Goal: Information Seeking & Learning: Learn about a topic

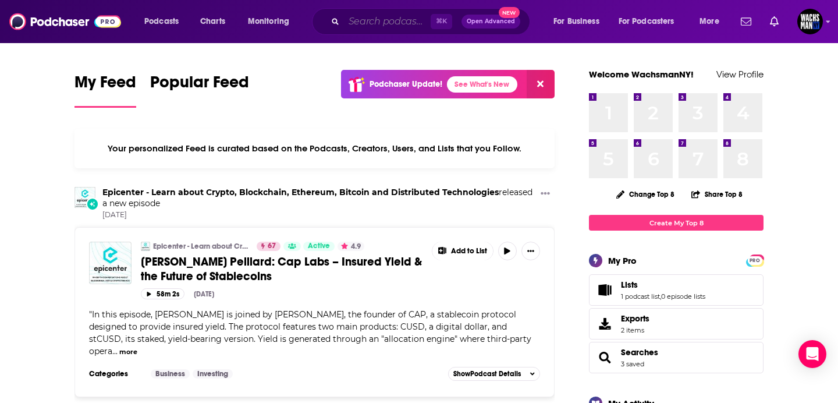
click at [403, 23] on input "Search podcasts, credits, & more..." at bounding box center [387, 21] width 87 height 19
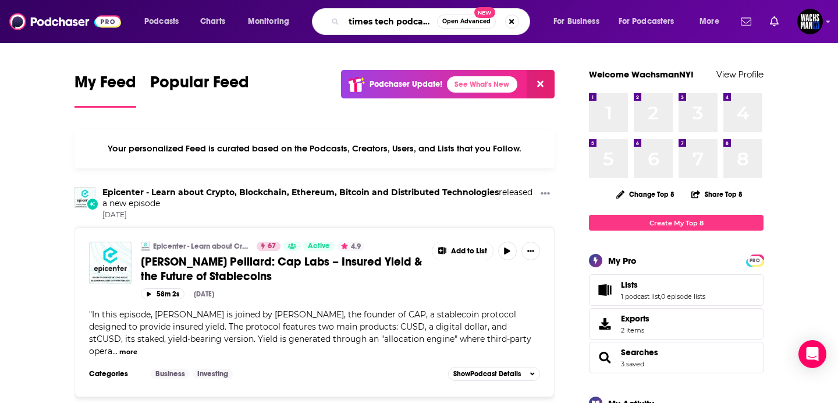
type input "times tech podcast"
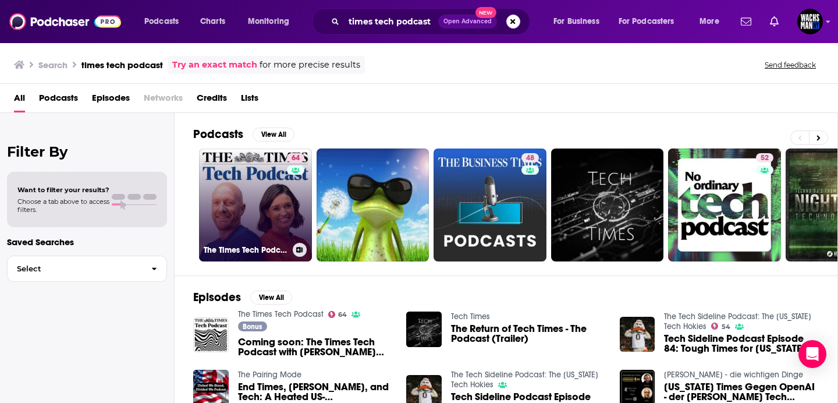
click at [240, 184] on link "64 The Times Tech Podcast" at bounding box center [255, 204] width 113 height 113
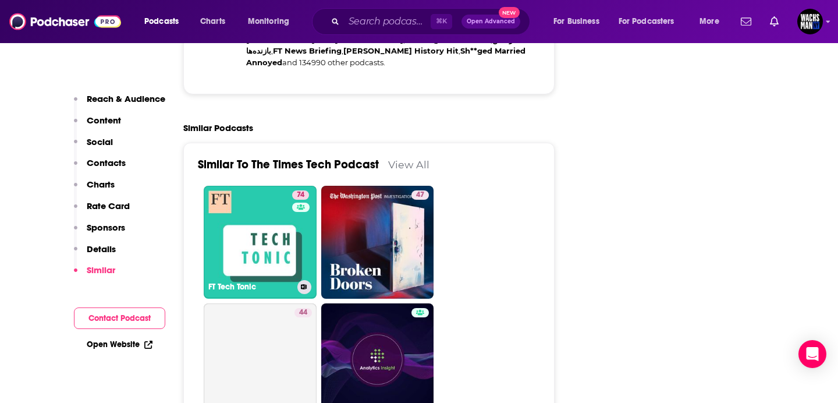
scroll to position [2508, 0]
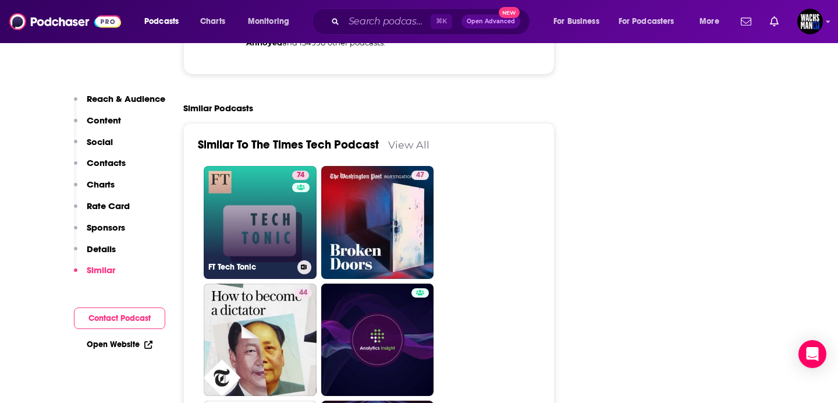
click at [232, 166] on link "74 FT Tech Tonic" at bounding box center [260, 222] width 113 height 113
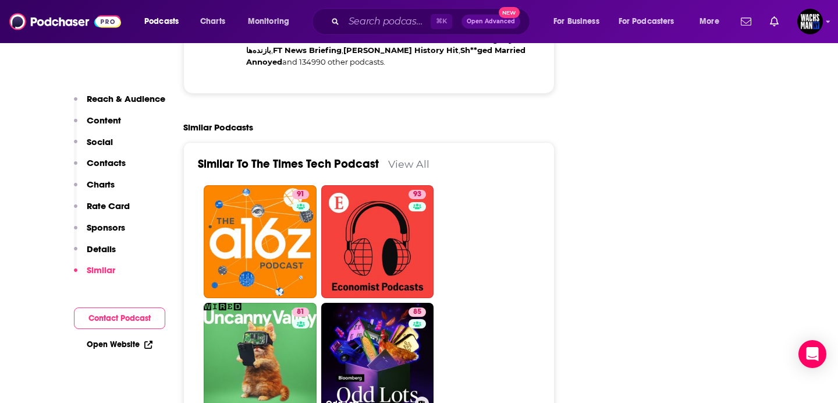
scroll to position [2486, 0]
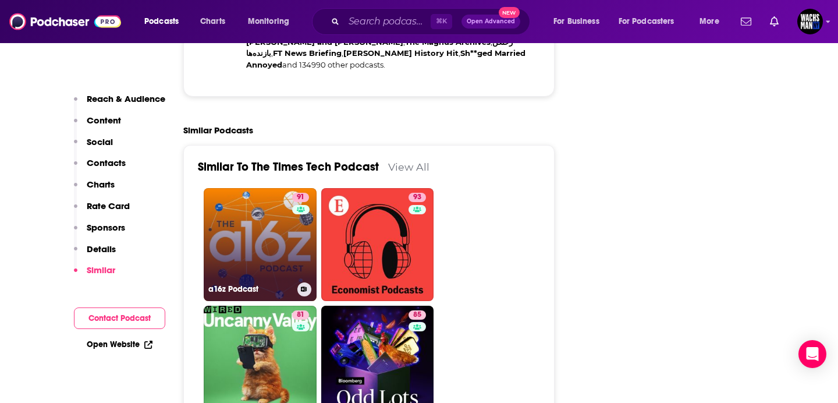
click at [276, 188] on link "91 a16z Podcast" at bounding box center [260, 244] width 113 height 113
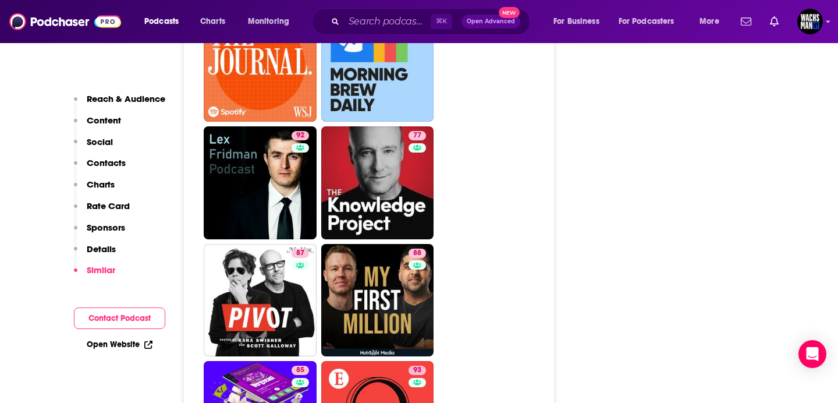
scroll to position [3168, 0]
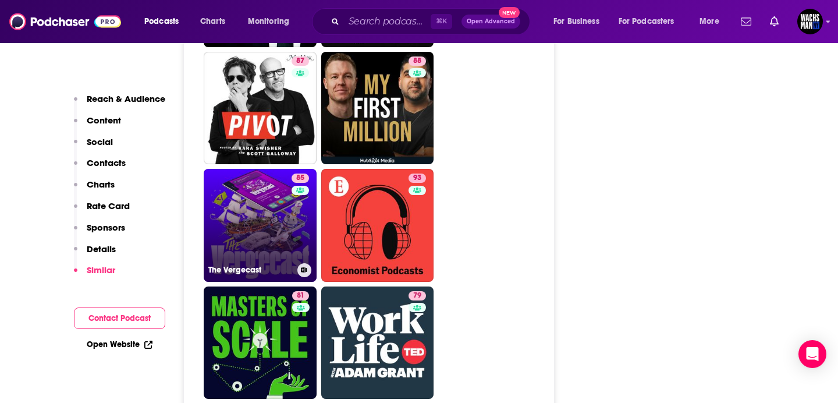
click at [256, 169] on link "85 The Vergecast" at bounding box center [260, 225] width 113 height 113
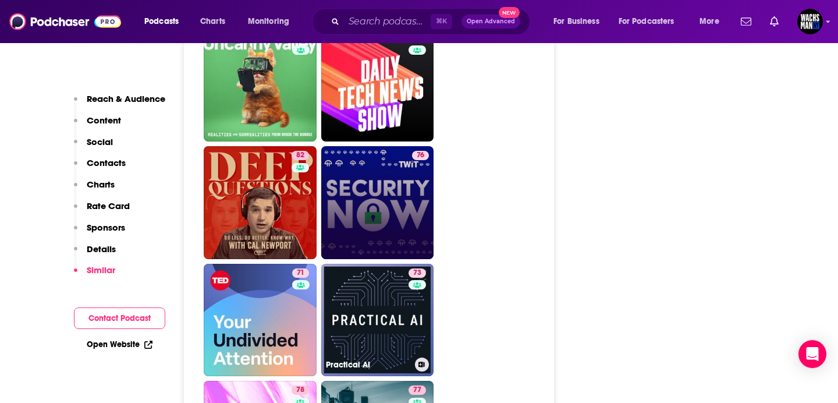
scroll to position [3908, 0]
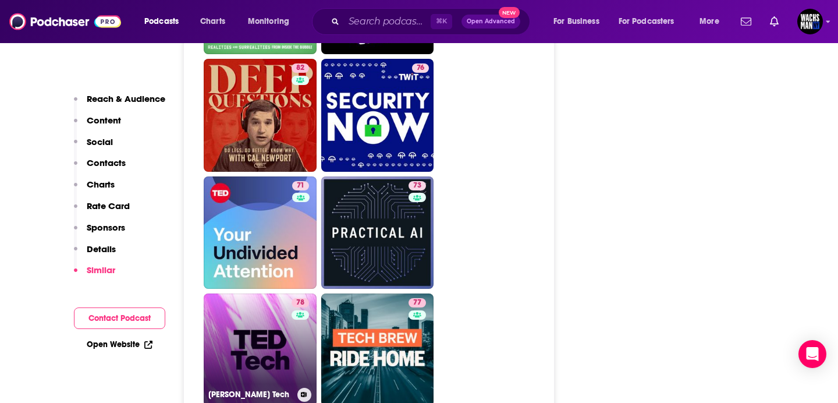
click at [271, 293] on link "78 [PERSON_NAME] Tech" at bounding box center [260, 349] width 113 height 113
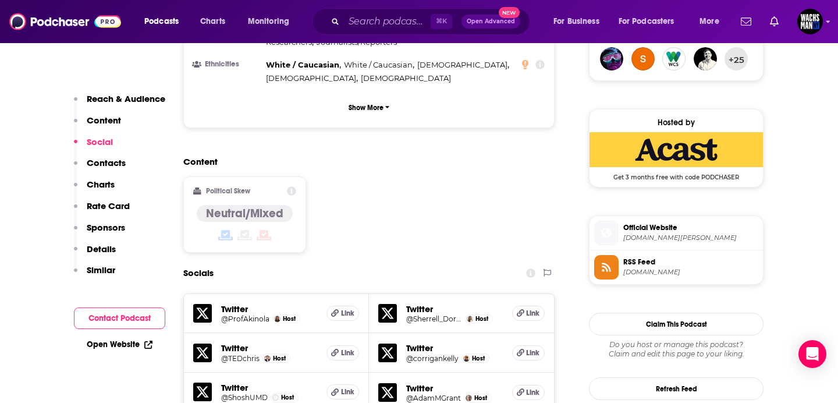
scroll to position [965, 0]
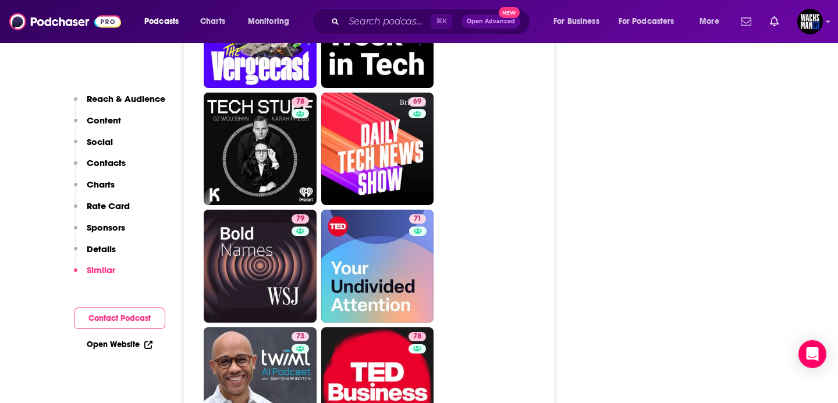
scroll to position [3325, 0]
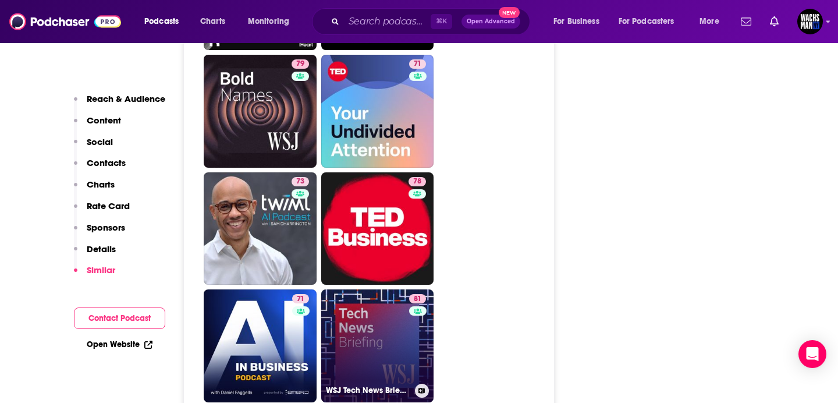
click at [374, 289] on link "81 WSJ Tech News Briefing" at bounding box center [377, 345] width 113 height 113
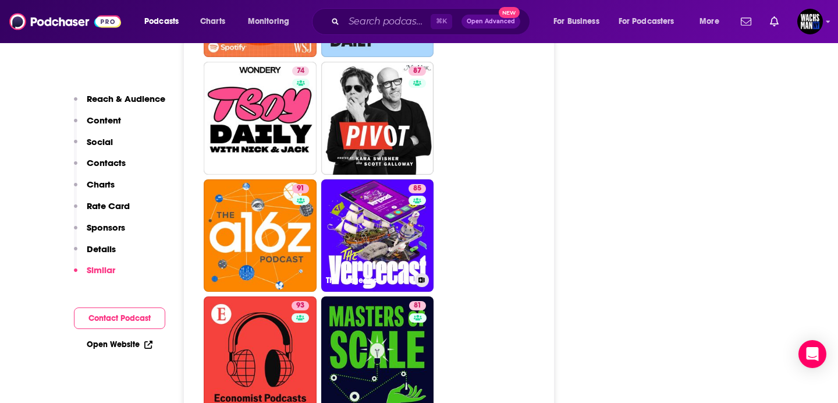
scroll to position [3346, 0]
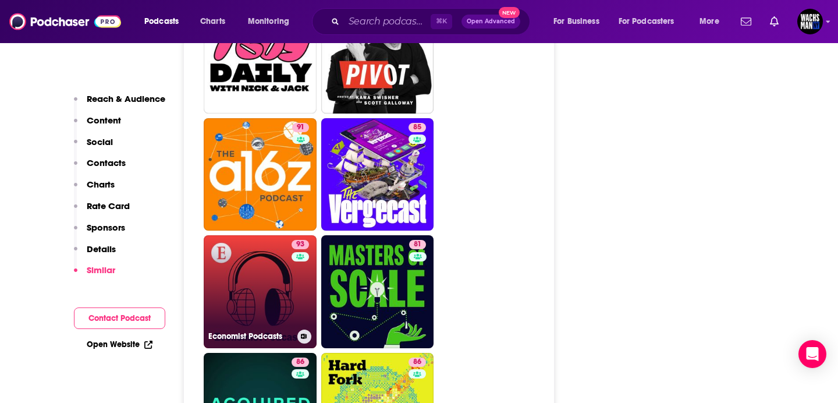
click at [264, 235] on link "93 Economist Podcasts" at bounding box center [260, 291] width 113 height 113
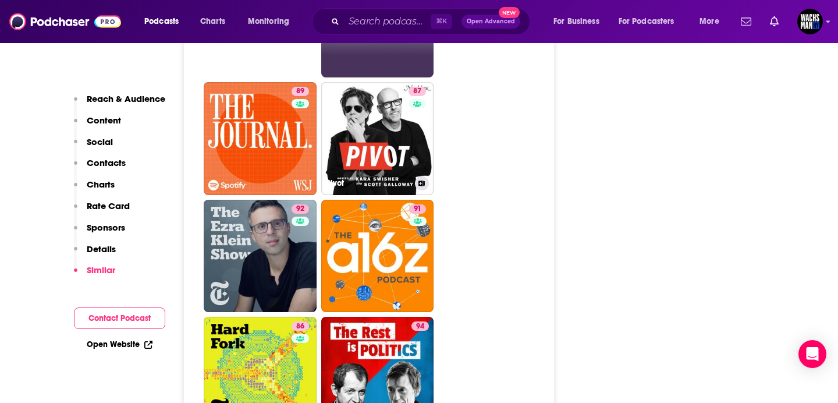
scroll to position [3373, 0]
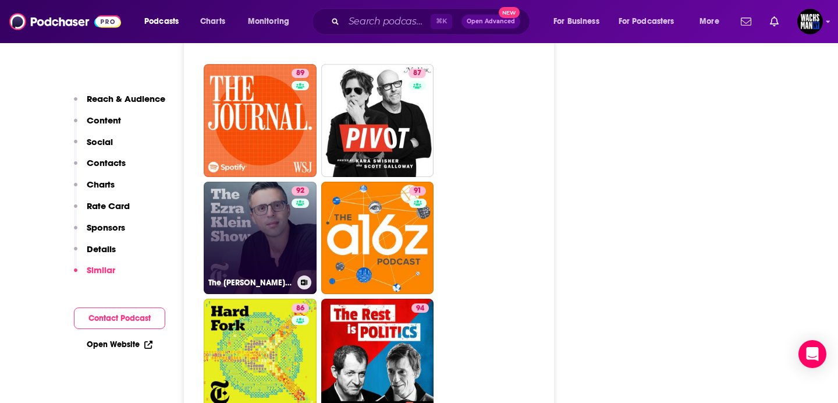
click at [266, 182] on link "92 The [PERSON_NAME] Show" at bounding box center [260, 238] width 113 height 113
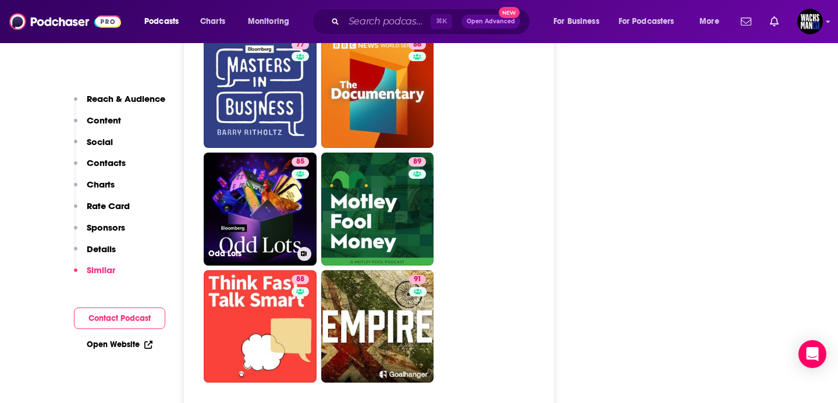
scroll to position [4137, 0]
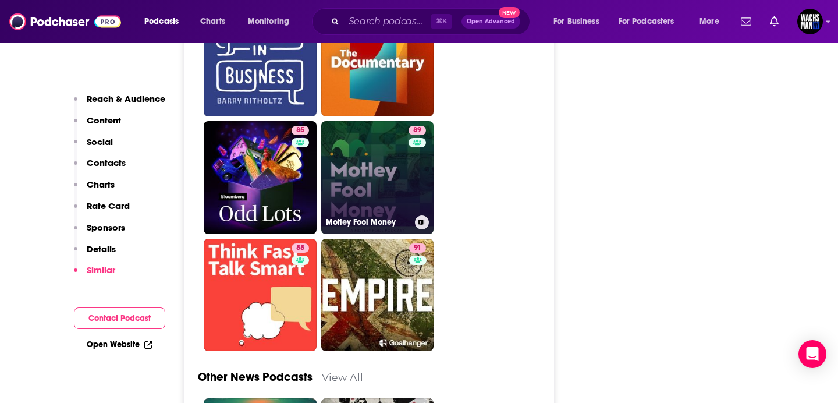
click at [367, 140] on link "89 Motley Fool Money" at bounding box center [377, 177] width 113 height 113
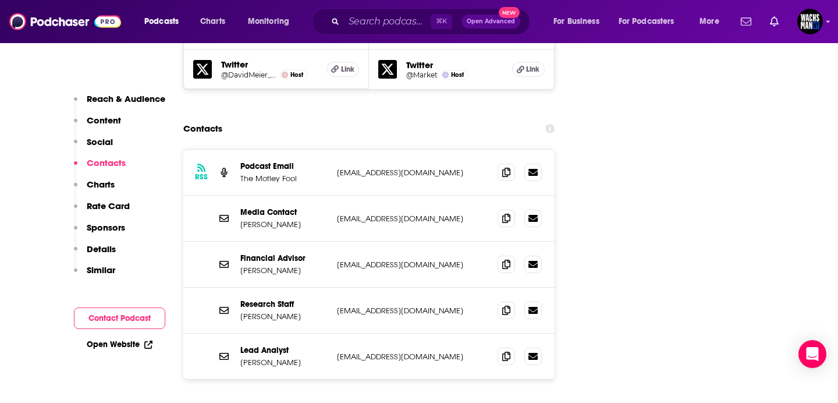
scroll to position [1694, 0]
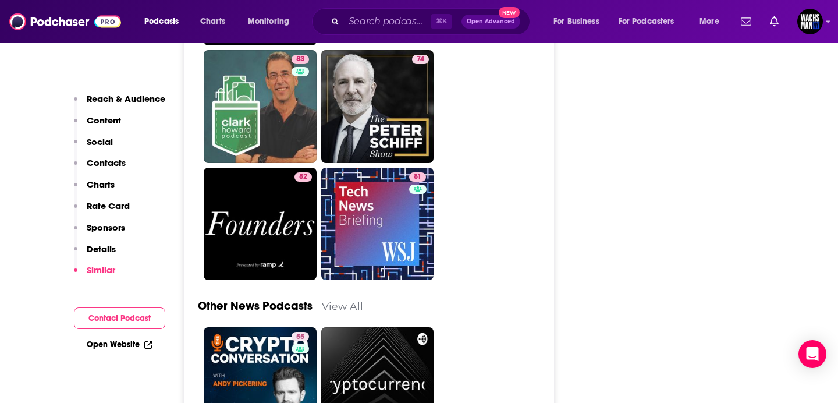
scroll to position [4207, 0]
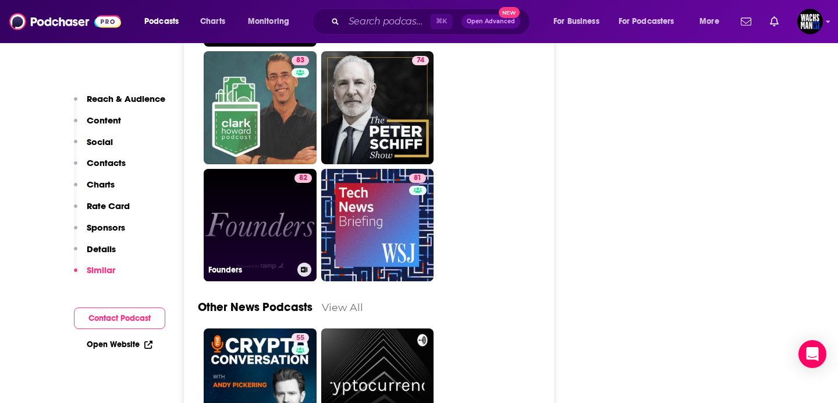
click at [233, 169] on link "82 Founders" at bounding box center [260, 225] width 113 height 113
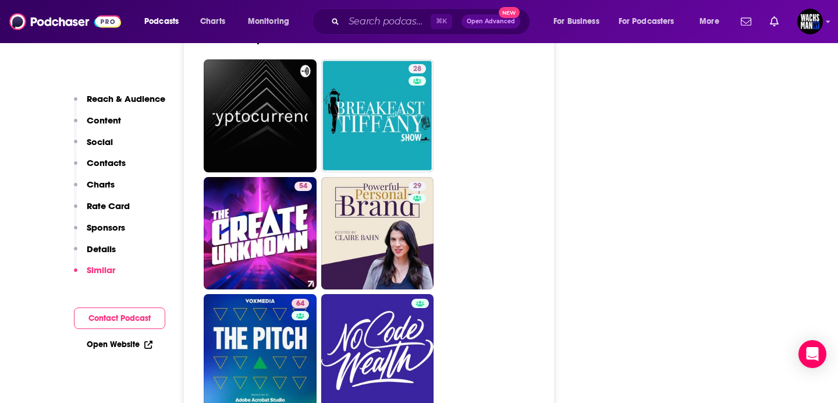
scroll to position [5276, 0]
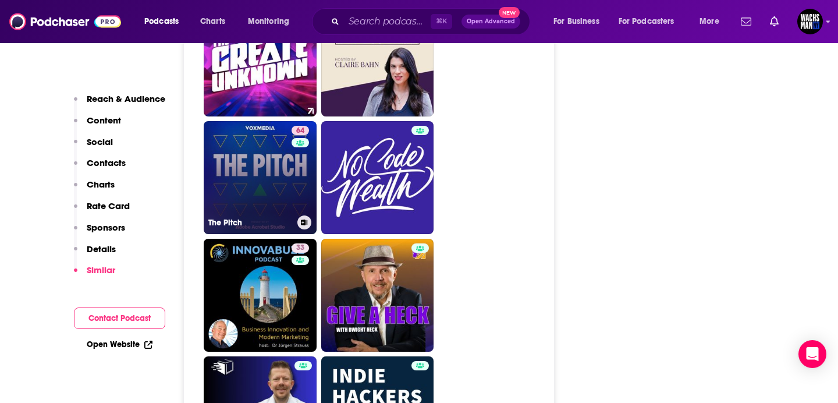
click at [249, 154] on link "64 The Pitch" at bounding box center [260, 177] width 113 height 113
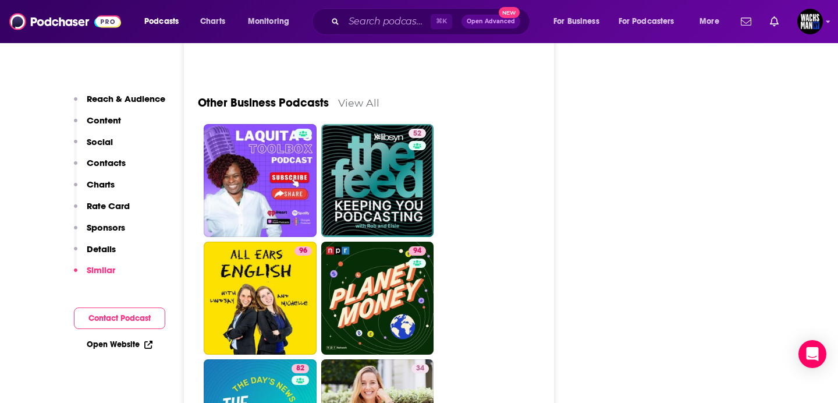
scroll to position [3695, 0]
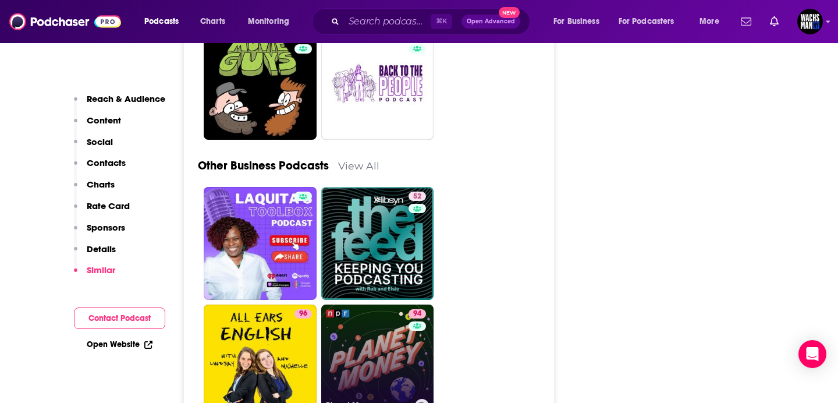
click at [364, 314] on link "94 Planet Money" at bounding box center [377, 360] width 113 height 113
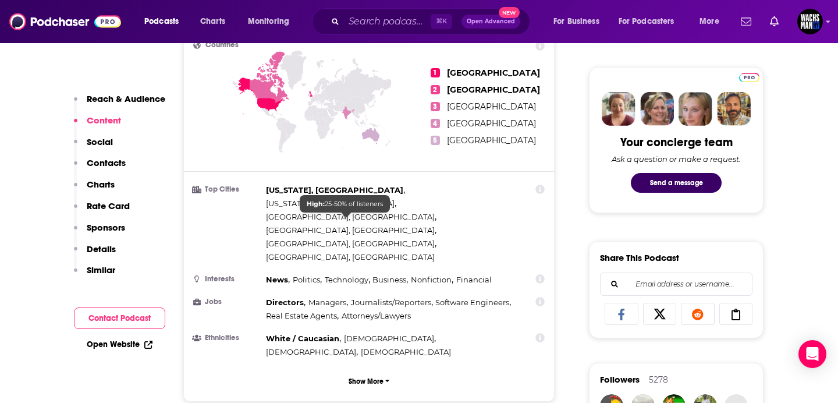
scroll to position [27, 0]
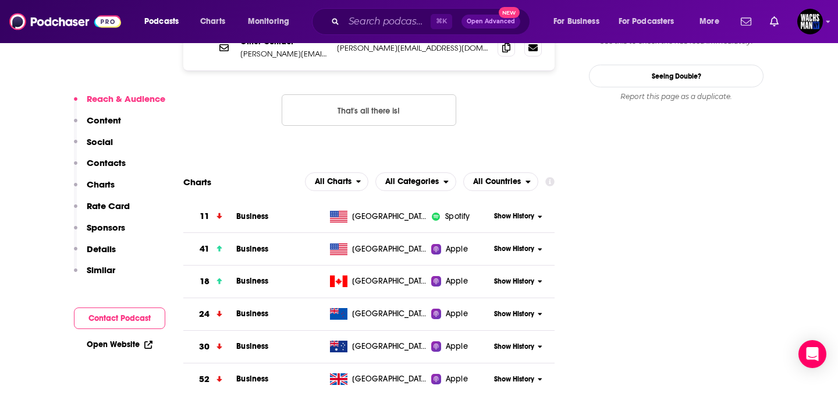
scroll to position [1281, 0]
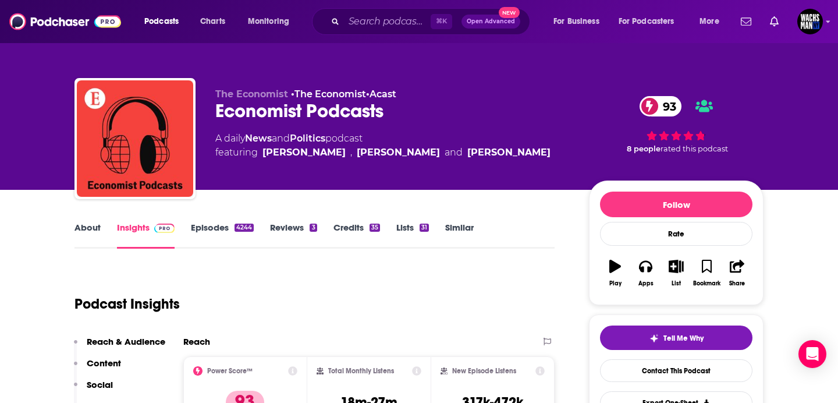
type input "[URL][DOMAIN_NAME]"
